Goal: Find specific page/section: Find specific page/section

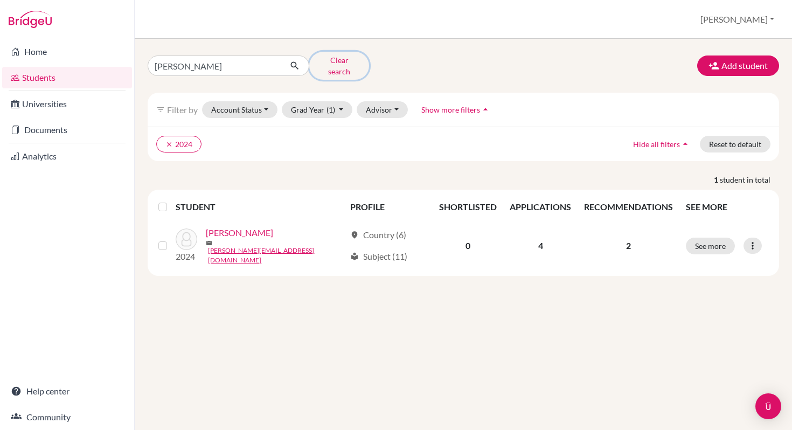
click at [326, 61] on button "Clear search" at bounding box center [339, 66] width 60 height 28
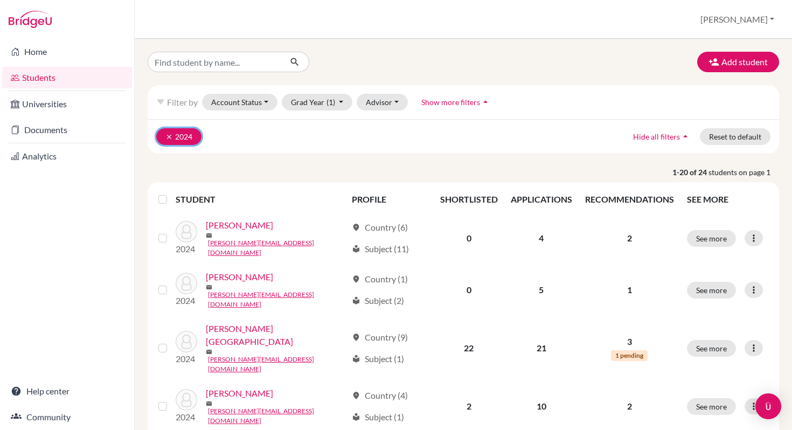
click at [169, 135] on icon "clear" at bounding box center [169, 137] width 8 height 8
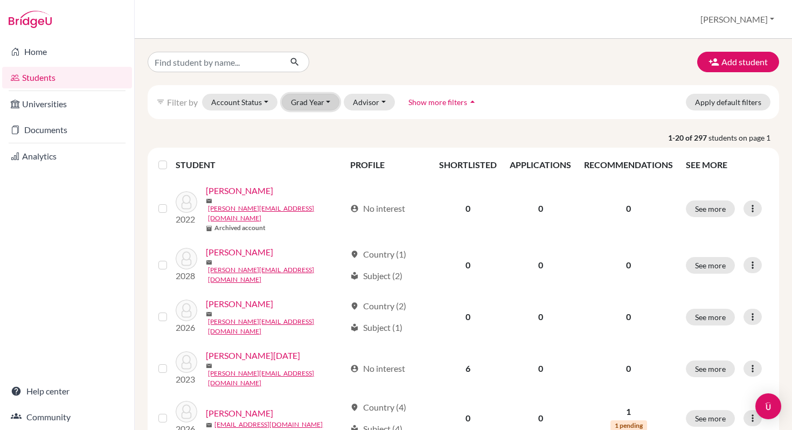
click at [318, 102] on button "Grad Year" at bounding box center [311, 102] width 58 height 17
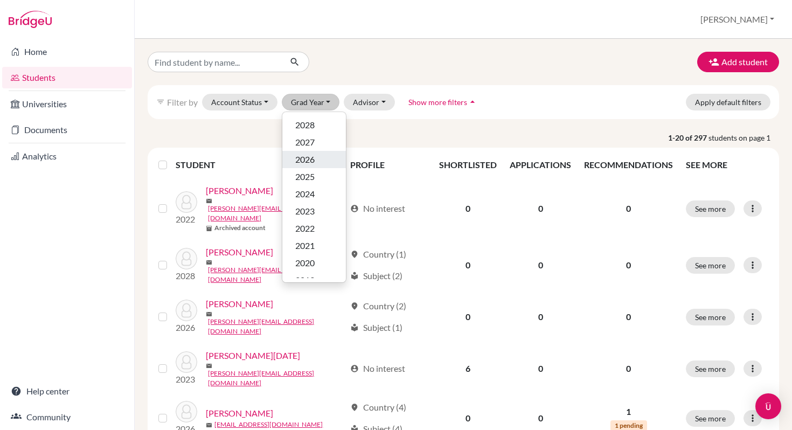
click at [308, 162] on span "2026" at bounding box center [304, 159] width 19 height 13
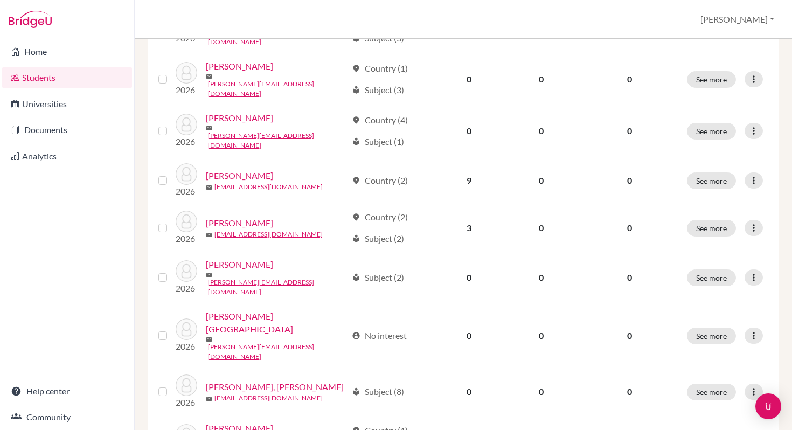
scroll to position [761, 0]
